Goal: Find specific page/section: Find specific page/section

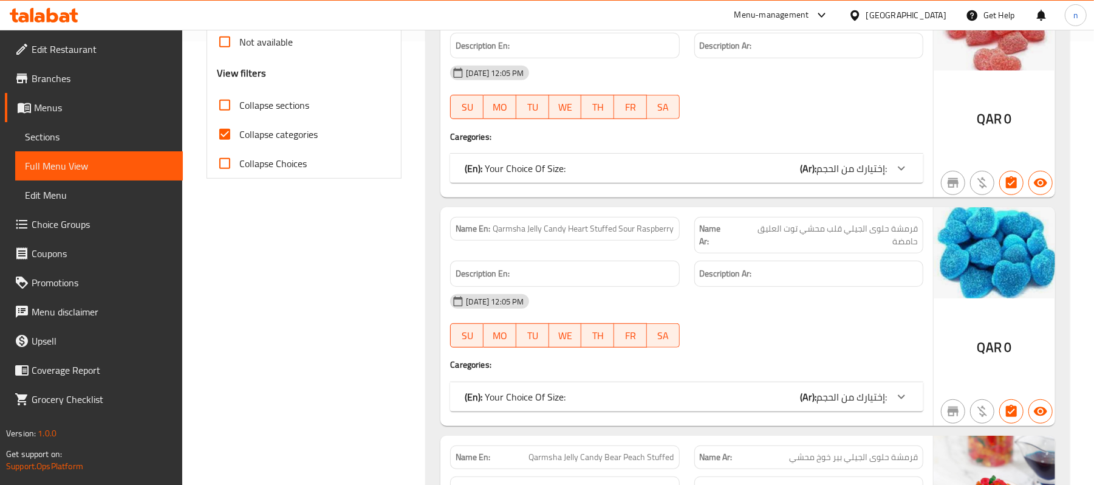
scroll to position [324, 0]
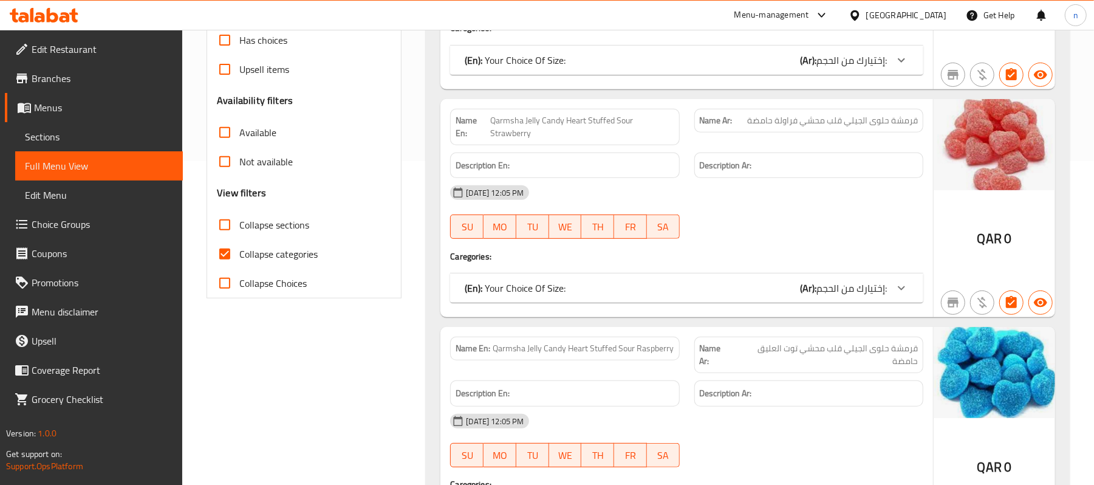
click at [227, 225] on input "Collapse sections" at bounding box center [224, 224] width 29 height 29
checkbox input "true"
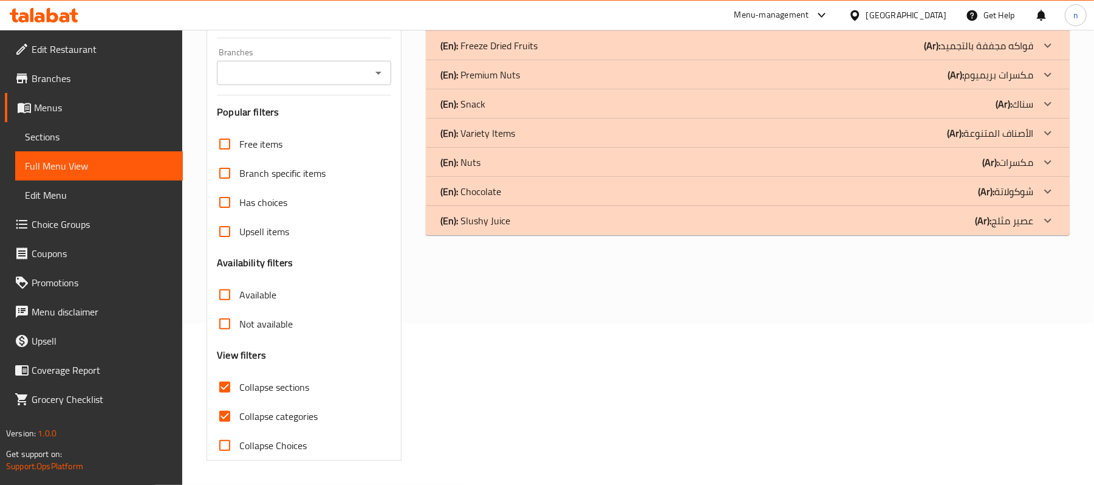
scroll to position [163, 0]
click at [219, 408] on input "Collapse categories" at bounding box center [224, 416] width 29 height 29
checkbox input "false"
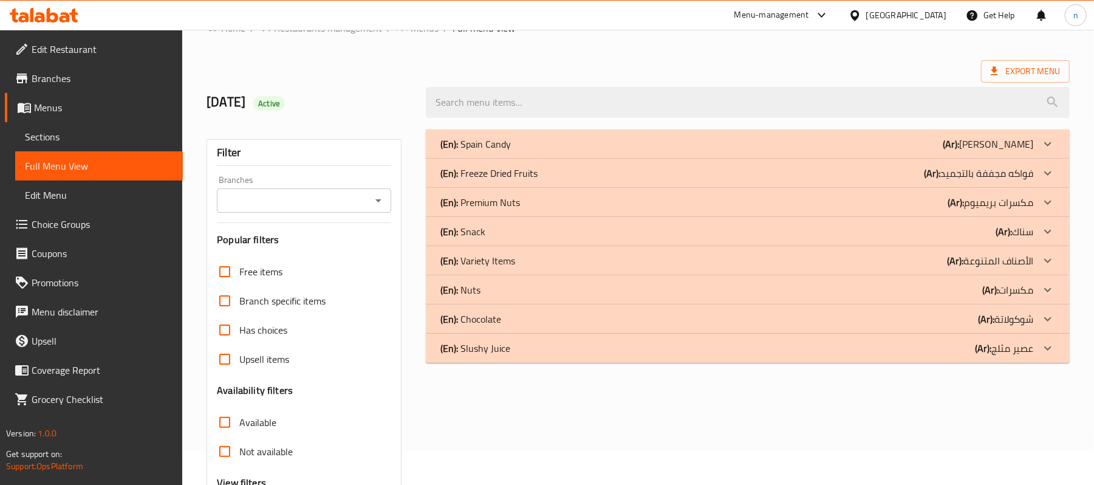
scroll to position [0, 0]
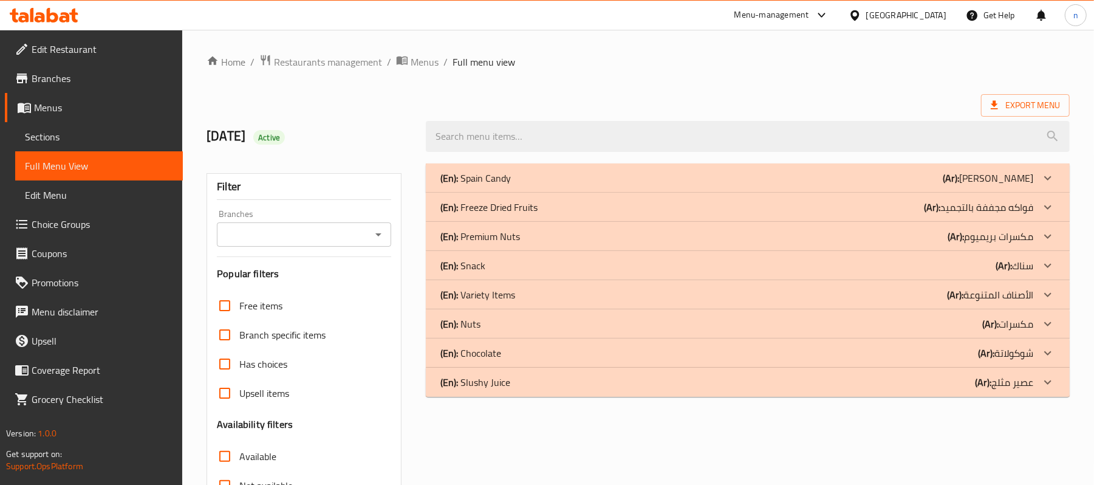
click at [506, 384] on p "(En): Slushy Juice" at bounding box center [475, 382] width 70 height 15
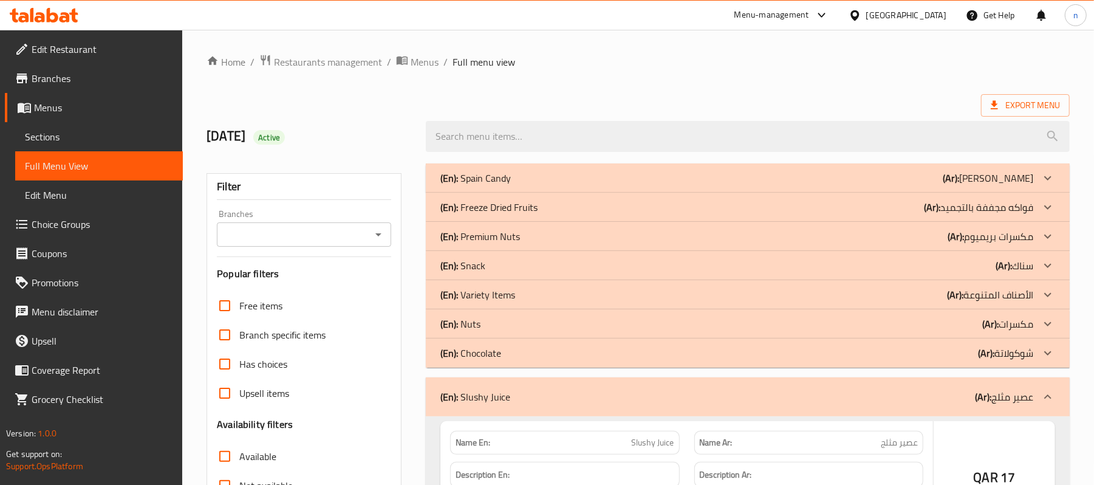
click at [499, 353] on p "(En): Chocolate" at bounding box center [470, 353] width 61 height 15
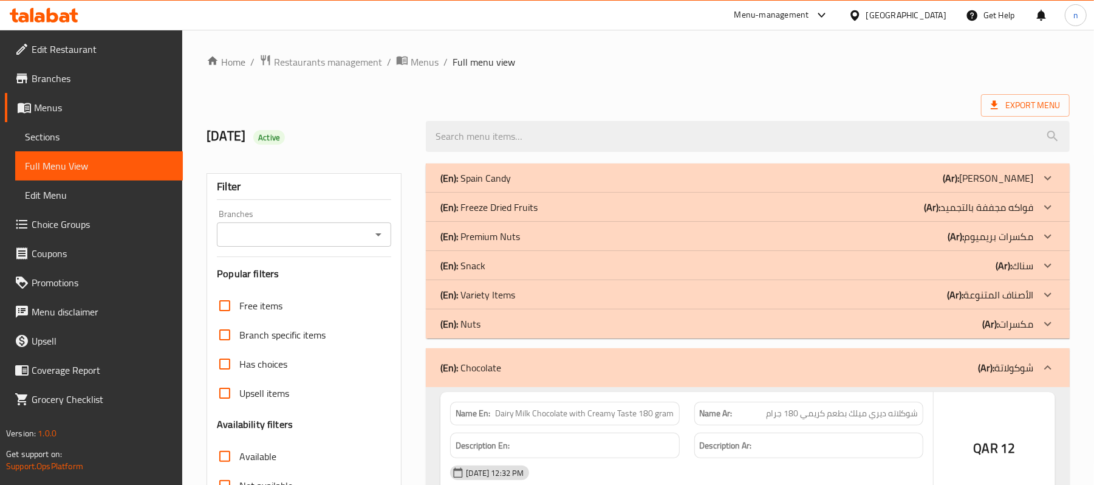
click at [498, 322] on div "(En): Nuts (Ar): مكسرات" at bounding box center [736, 323] width 593 height 15
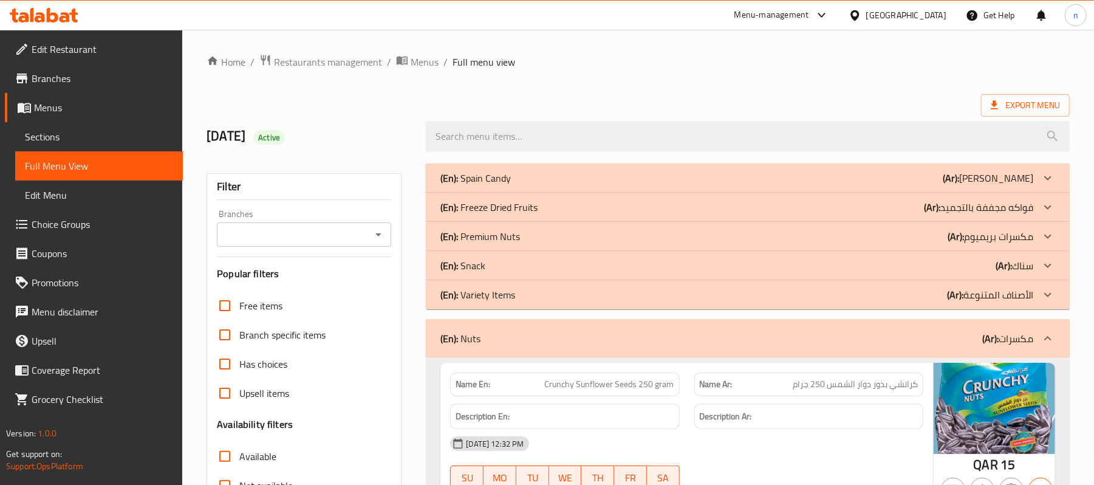
click at [497, 180] on p "(En): Spain Candy" at bounding box center [475, 178] width 70 height 15
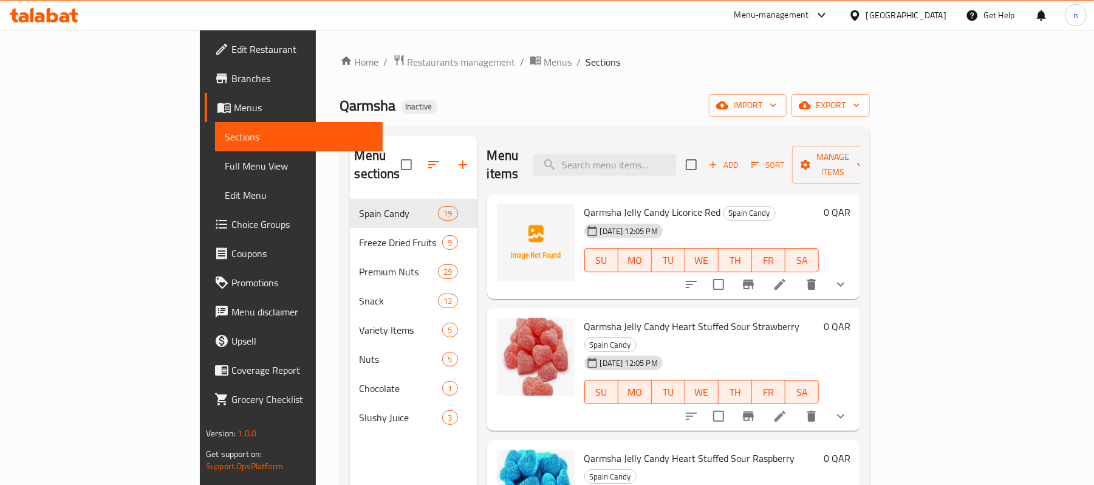
drag, startPoint x: 1106, startPoint y: 187, endPoint x: 479, endPoint y: 138, distance: 628.2
drag, startPoint x: 514, startPoint y: 389, endPoint x: 513, endPoint y: 379, distance: 9.7
click at [657, 317] on span "Qarmsha Jelly Candy Heart Stuffed Sour Strawberry" at bounding box center [692, 326] width 216 height 18
copy span "Stuffed"
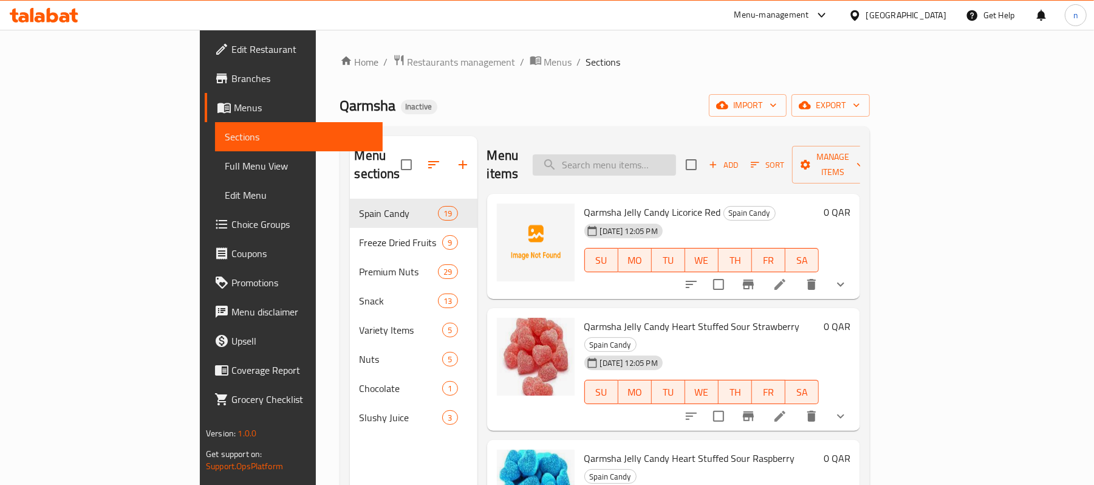
click at [669, 154] on input "search" at bounding box center [604, 164] width 143 height 21
paste input "Stuffed"
type input "Stuffed"
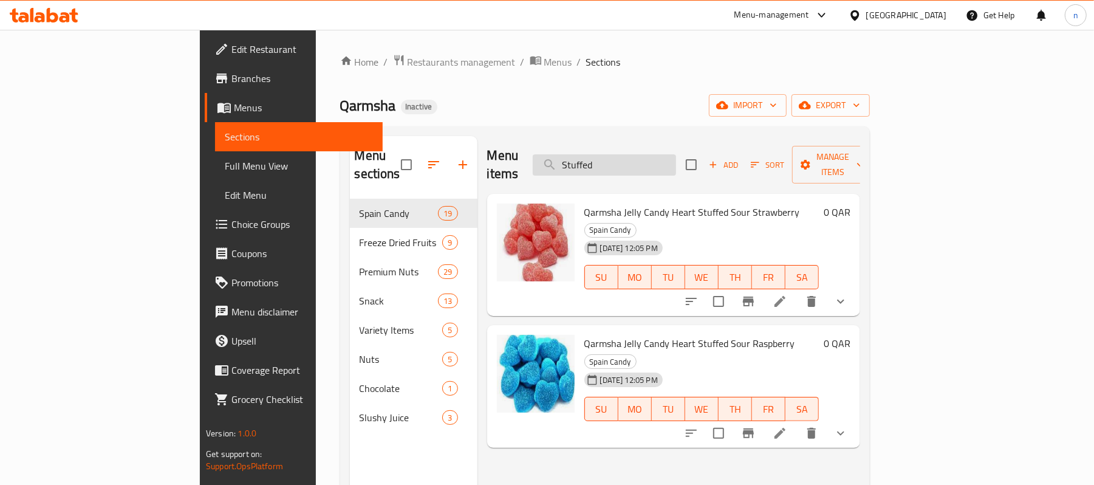
click at [676, 154] on input "Stuffed" at bounding box center [604, 164] width 143 height 21
type input "\"
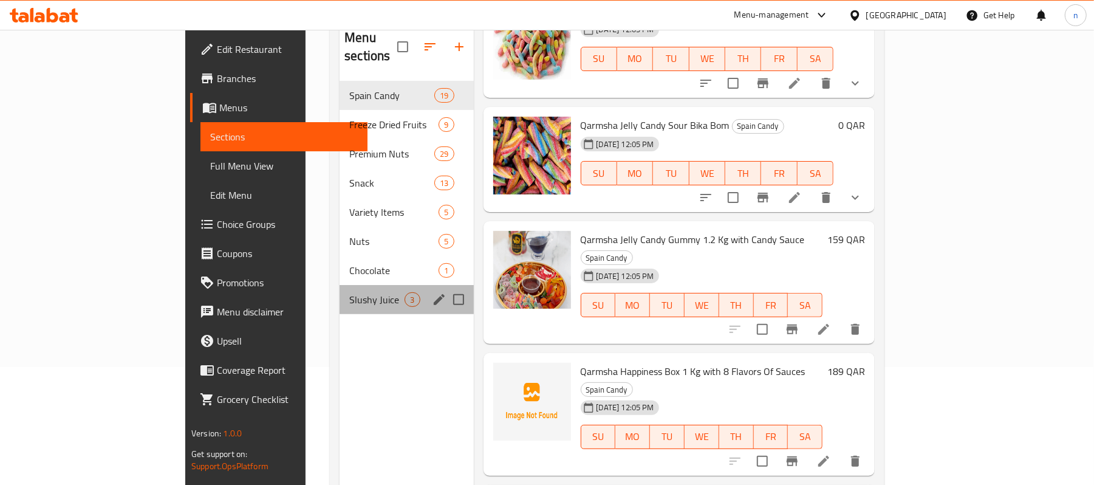
scroll to position [90, 0]
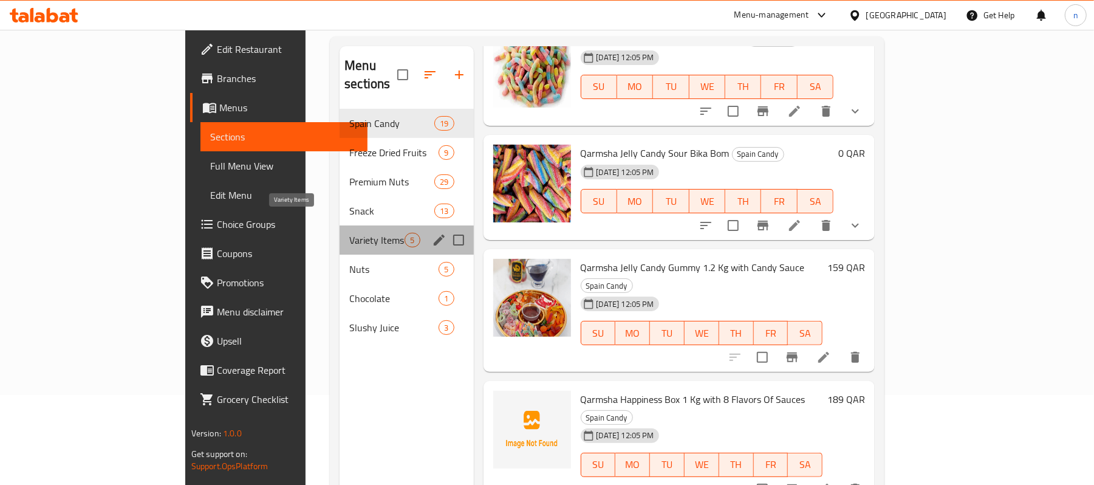
click at [349, 233] on span "Variety Items" at bounding box center [376, 240] width 55 height 15
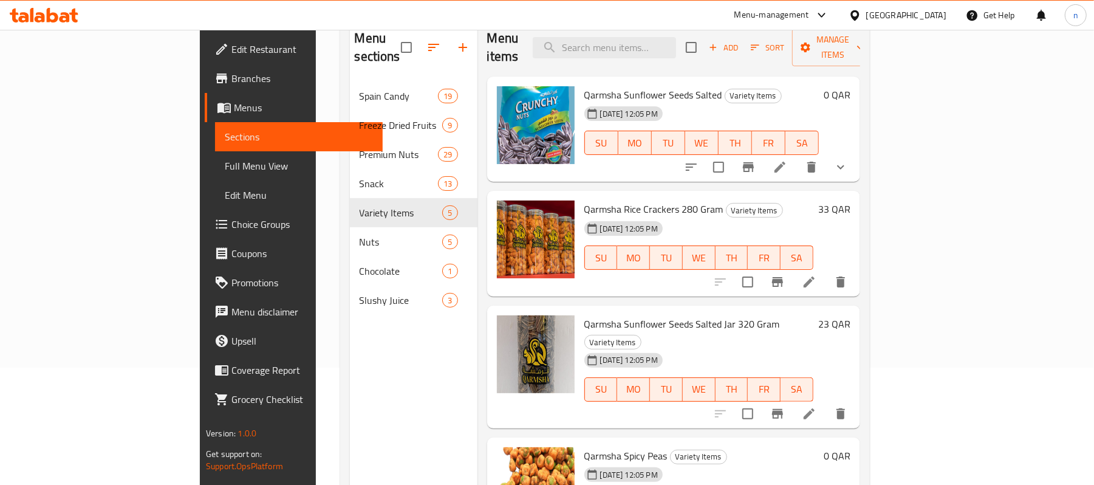
scroll to position [90, 0]
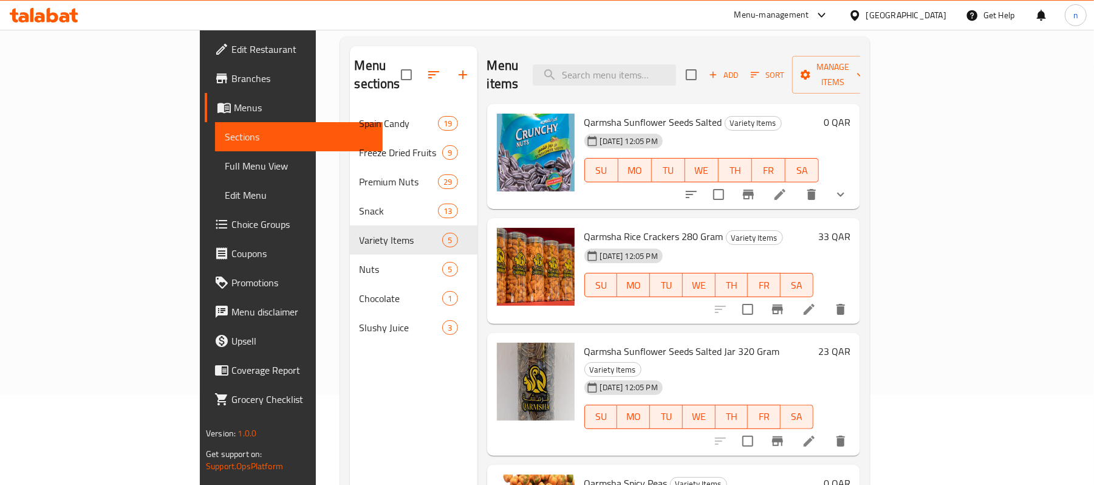
click at [584, 227] on span "Qarmsha Rice Crackers 280 Gram" at bounding box center [653, 236] width 139 height 18
drag, startPoint x: 545, startPoint y: 217, endPoint x: 635, endPoint y: 222, distance: 90.0
click at [635, 227] on span "Qarmsha Rice Crackers 280 Gram" at bounding box center [653, 236] width 139 height 18
copy span "Qarmsha Rice Crackers 280"
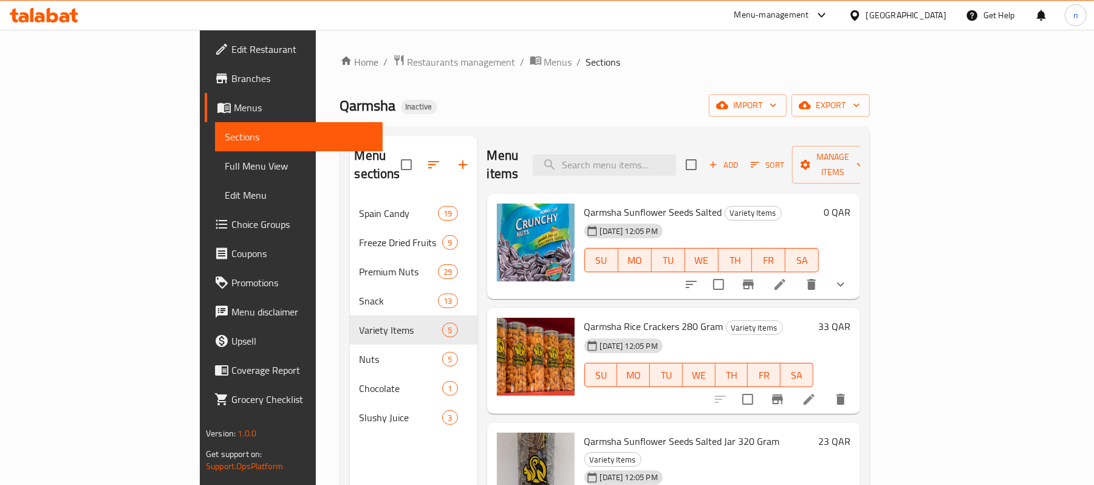
scroll to position [118, 0]
